Goal: Task Accomplishment & Management: Use online tool/utility

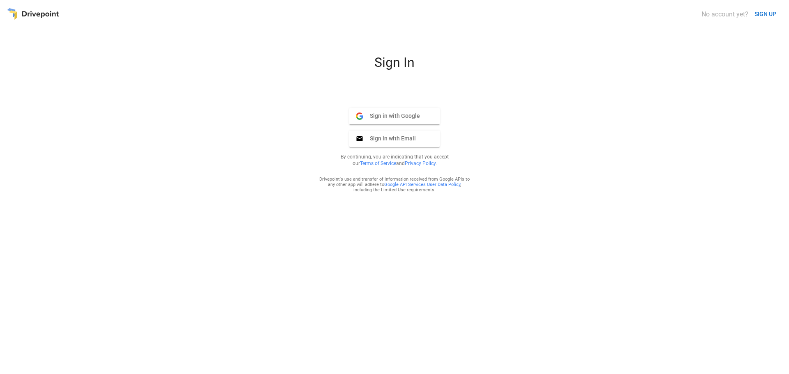
click at [396, 113] on span "Sign in with Google" at bounding box center [391, 115] width 57 height 7
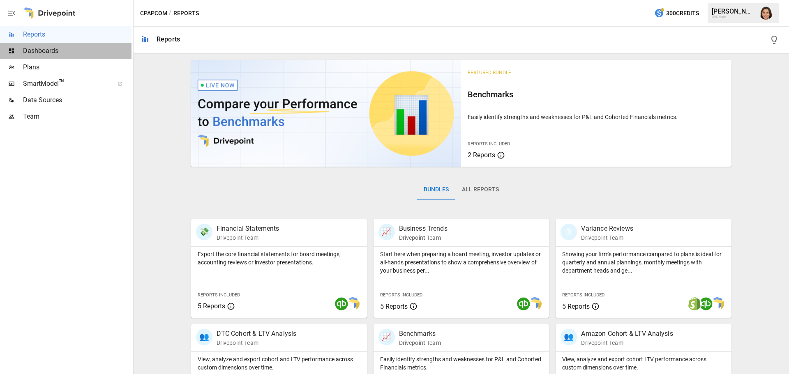
click at [42, 49] on span "Dashboards" at bounding box center [77, 51] width 109 height 10
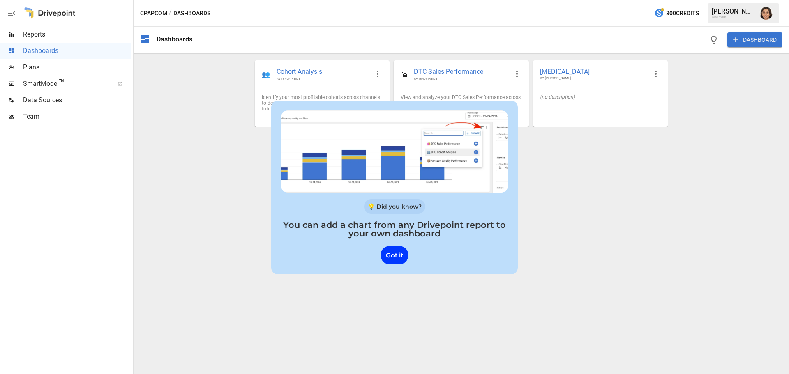
click at [36, 67] on span "Plans" at bounding box center [77, 67] width 109 height 10
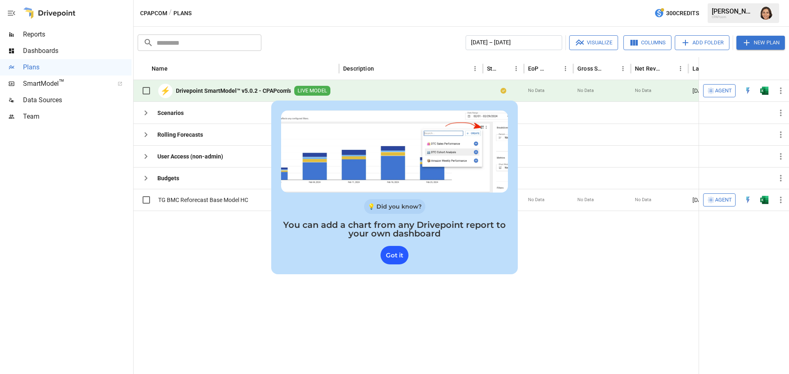
click at [397, 254] on div "Got it" at bounding box center [395, 255] width 28 height 18
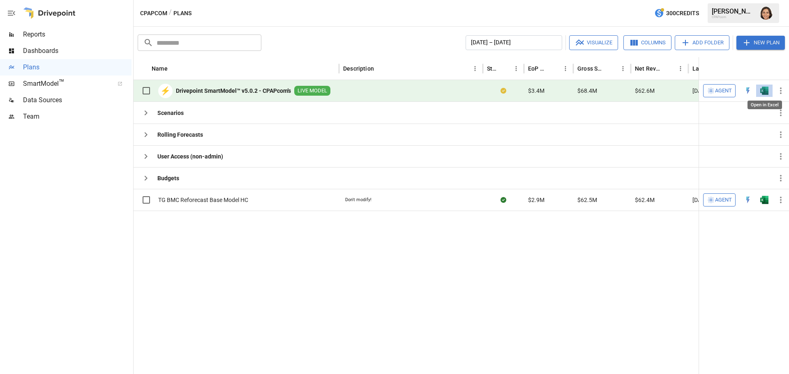
click at [765, 91] on img "Open in Excel" at bounding box center [764, 91] width 8 height 8
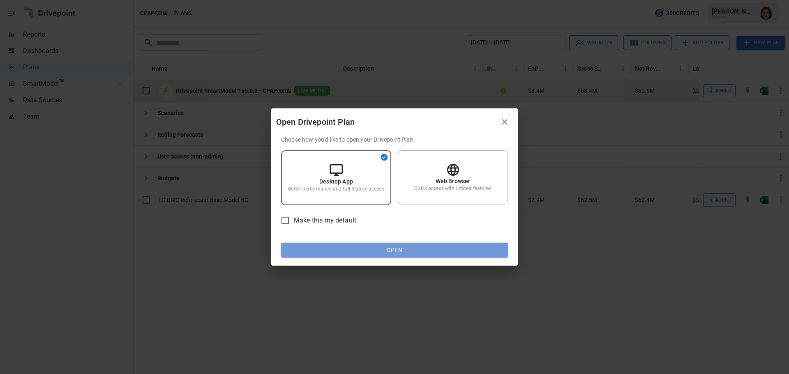
click at [384, 252] on button "Open" at bounding box center [394, 250] width 227 height 15
